Goal: Obtain resource: Obtain resource

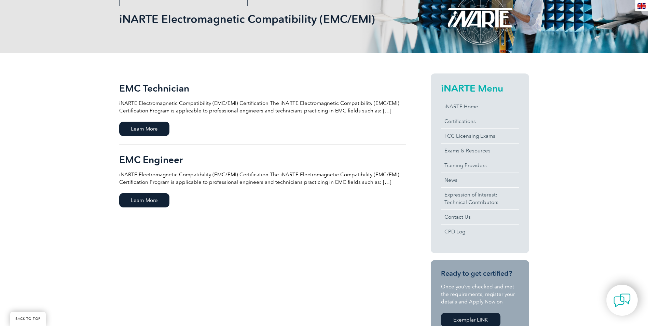
scroll to position [102, 0]
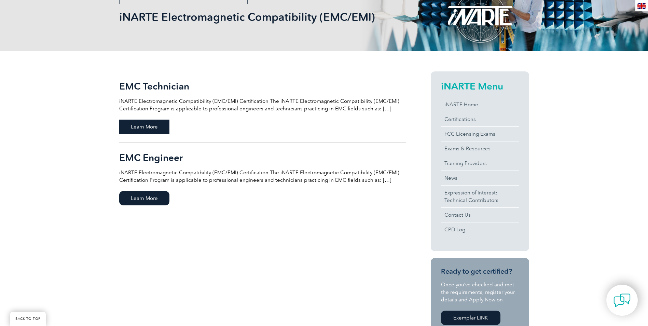
click at [154, 129] on span "Learn More" at bounding box center [144, 127] width 50 height 14
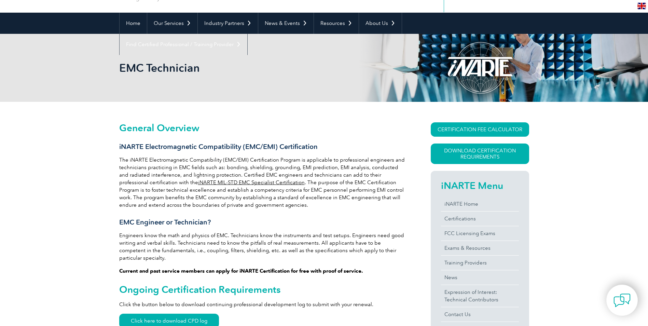
scroll to position [68, 0]
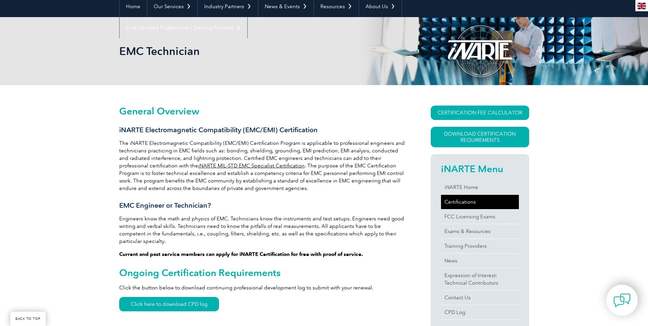
click at [457, 205] on link "Certifications" at bounding box center [480, 202] width 78 height 14
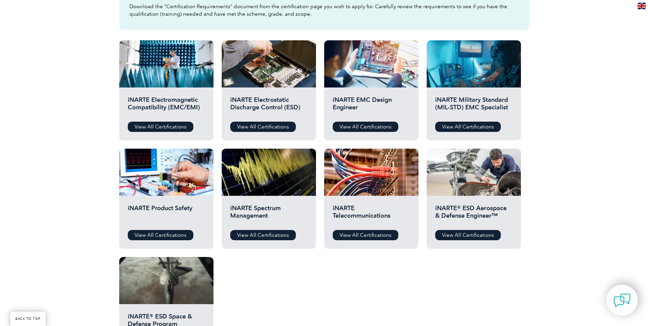
scroll to position [205, 0]
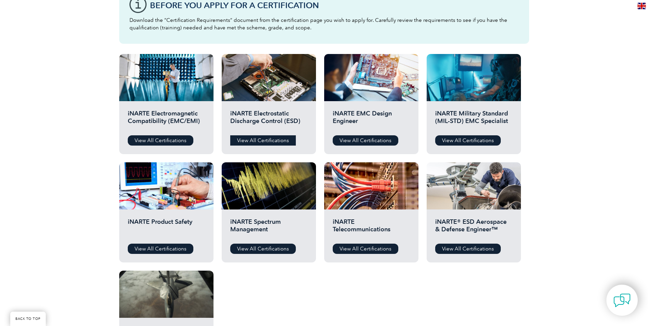
click at [268, 142] on link "View All Certifications" at bounding box center [263, 140] width 66 height 10
click at [361, 138] on link "View All Certifications" at bounding box center [366, 140] width 66 height 10
click at [481, 139] on link "View All Certifications" at bounding box center [468, 140] width 66 height 10
click at [174, 249] on link "View All Certifications" at bounding box center [161, 249] width 66 height 10
click at [255, 250] on link "View All Certifications" at bounding box center [263, 249] width 66 height 10
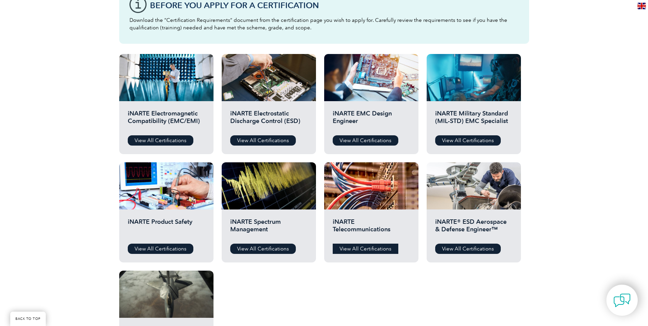
click at [359, 247] on link "View All Certifications" at bounding box center [366, 249] width 66 height 10
click at [474, 246] on link "View All Certifications" at bounding box center [468, 249] width 66 height 10
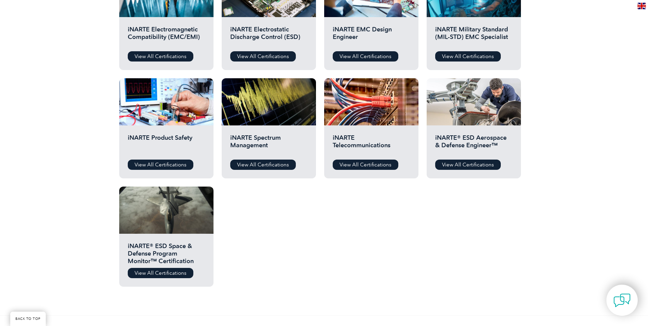
scroll to position [307, 0]
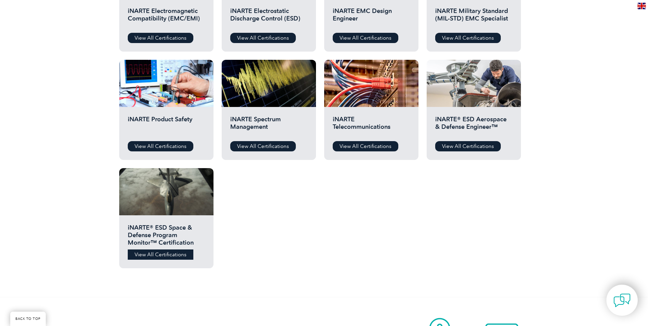
click at [184, 254] on link "View All Certifications" at bounding box center [161, 254] width 66 height 10
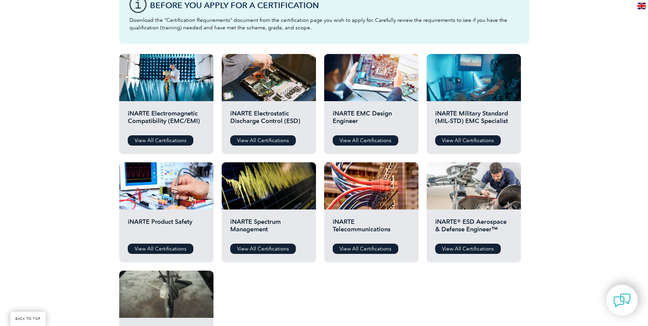
scroll to position [239, 0]
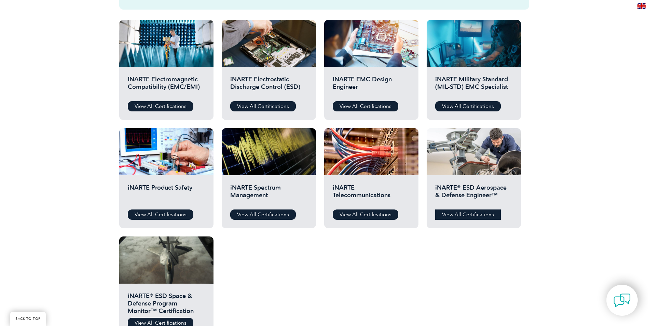
click at [458, 217] on link "View All Certifications" at bounding box center [468, 214] width 66 height 10
click at [170, 109] on link "View All Certifications" at bounding box center [161, 106] width 66 height 10
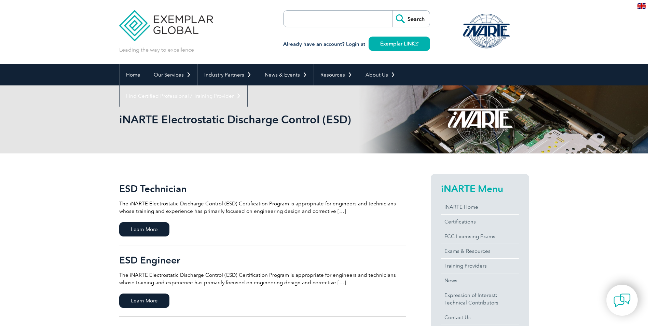
scroll to position [34, 0]
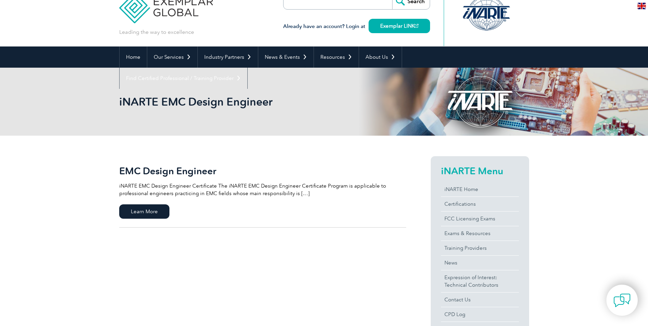
scroll to position [34, 0]
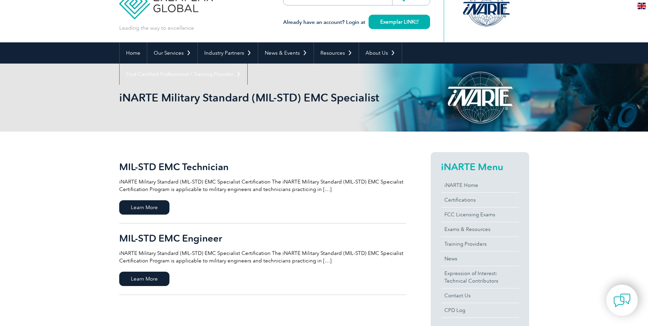
scroll to position [34, 0]
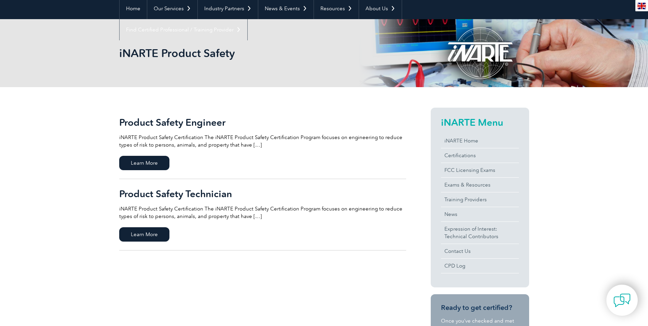
scroll to position [68, 0]
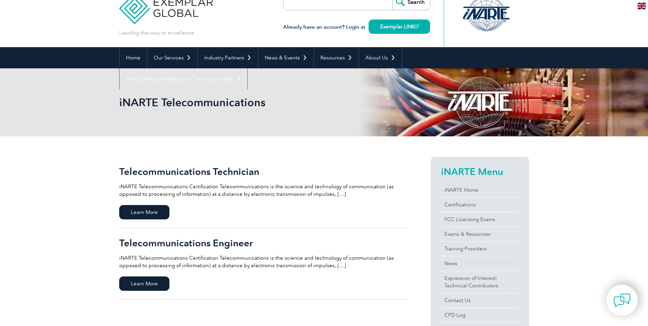
scroll to position [34, 0]
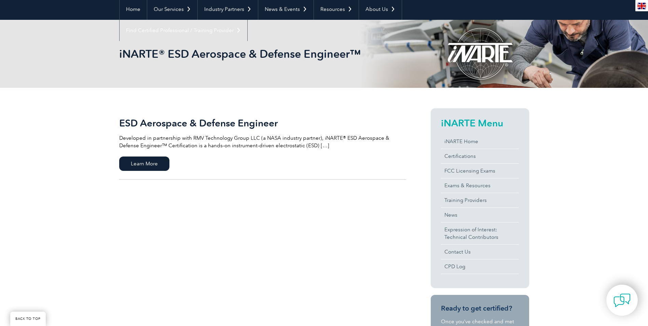
scroll to position [68, 0]
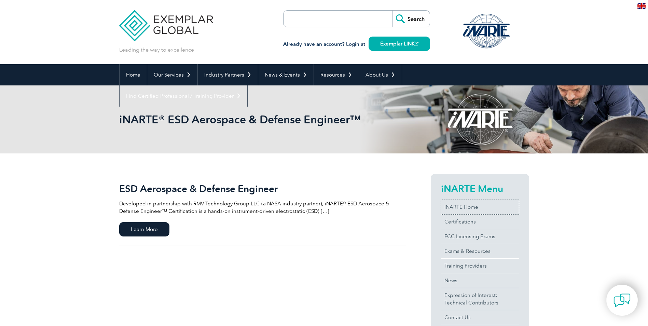
drag, startPoint x: 448, startPoint y: 214, endPoint x: 440, endPoint y: 215, distance: 7.9
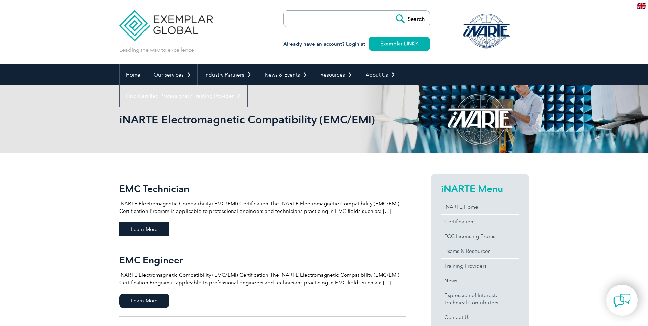
click at [163, 227] on span "Learn More" at bounding box center [144, 229] width 50 height 14
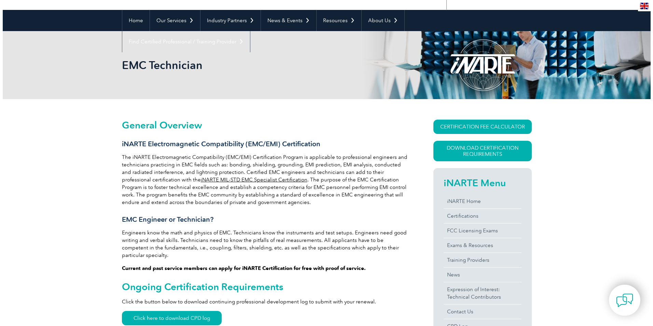
scroll to position [68, 0]
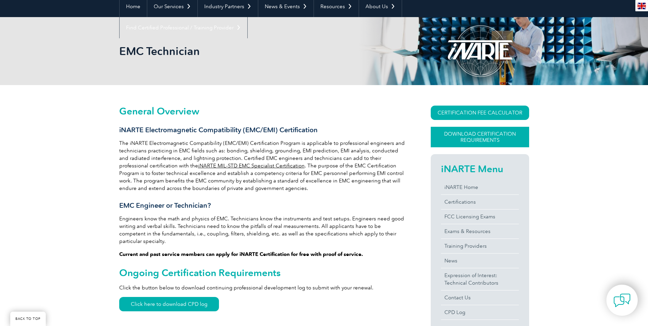
click at [499, 136] on link "Download Certification Requirements" at bounding box center [480, 137] width 98 height 20
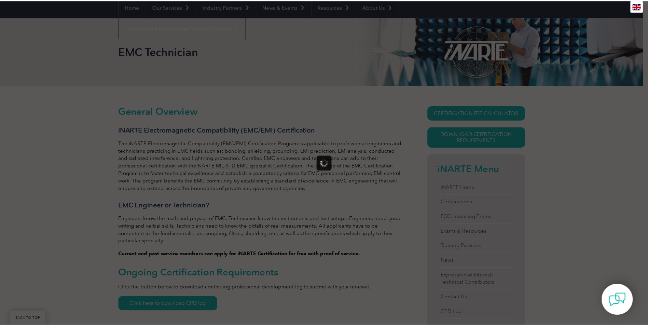
scroll to position [0, 0]
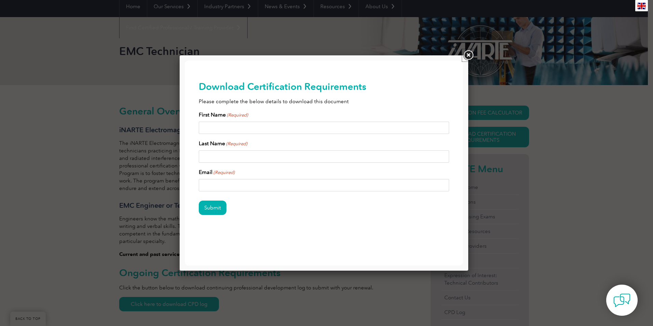
drag, startPoint x: 469, startPoint y: 56, endPoint x: 454, endPoint y: 66, distance: 18.0
click at [469, 57] on link at bounding box center [468, 55] width 12 height 12
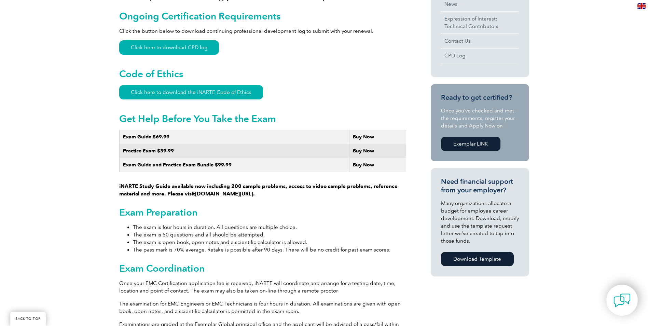
scroll to position [342, 0]
